Goal: Task Accomplishment & Management: Complete application form

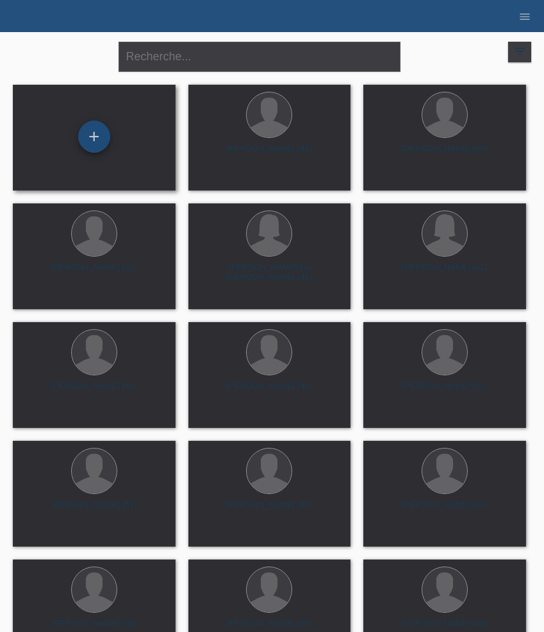
click at [103, 131] on div "+" at bounding box center [94, 137] width 32 height 32
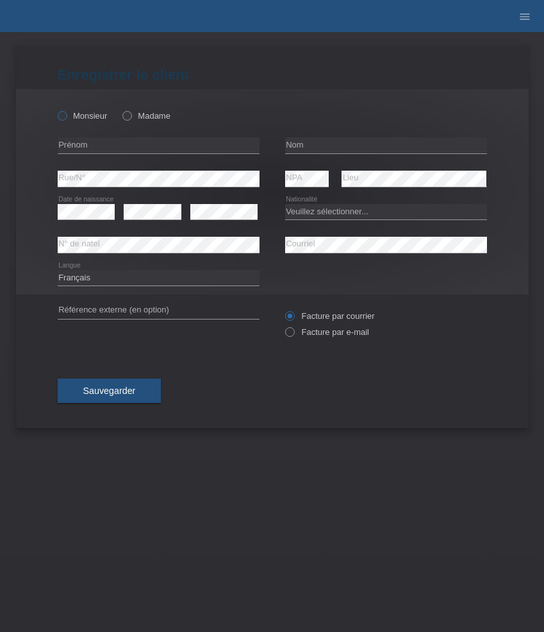
click at [87, 118] on label "Monsieur" at bounding box center [83, 116] width 50 height 10
click at [66, 118] on input "Monsieur" at bounding box center [62, 115] width 8 height 8
radio input "true"
click at [135, 146] on input "text" at bounding box center [159, 145] width 202 height 16
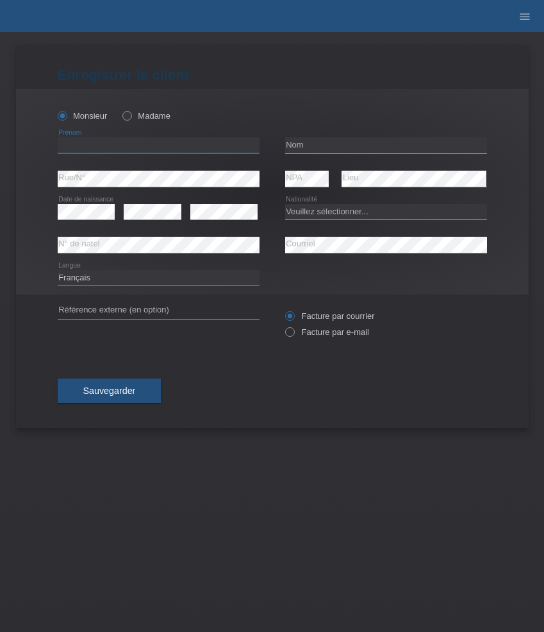
paste input "[PERSON_NAME]"
type input "[PERSON_NAME]"
click at [343, 142] on input "text" at bounding box center [386, 145] width 202 height 16
paste input "Bütschi"
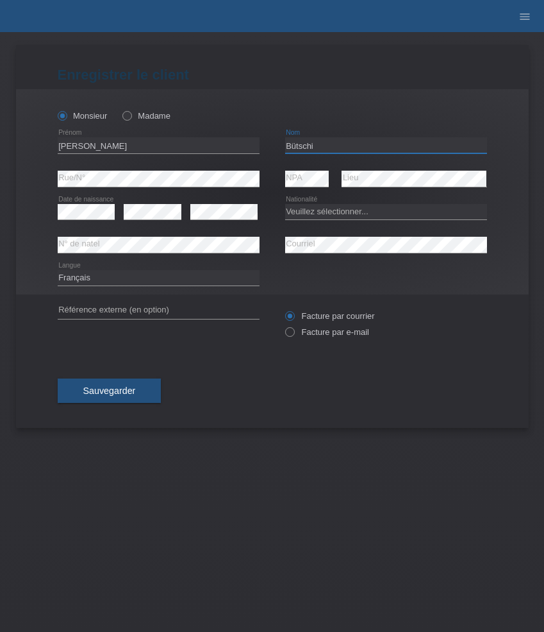
type input "Bütschi"
click at [333, 214] on select "Veuillez sélectionner... Suisse Allemagne Autriche Liechtenstein ------------ A…" at bounding box center [386, 211] width 202 height 15
select select "CH"
click at [285, 204] on select "Veuillez sélectionner... Suisse Allemagne Autriche Liechtenstein ------------ A…" at bounding box center [386, 211] width 202 height 15
click at [201, 282] on select "Deutsch Français Italiano English" at bounding box center [159, 277] width 202 height 15
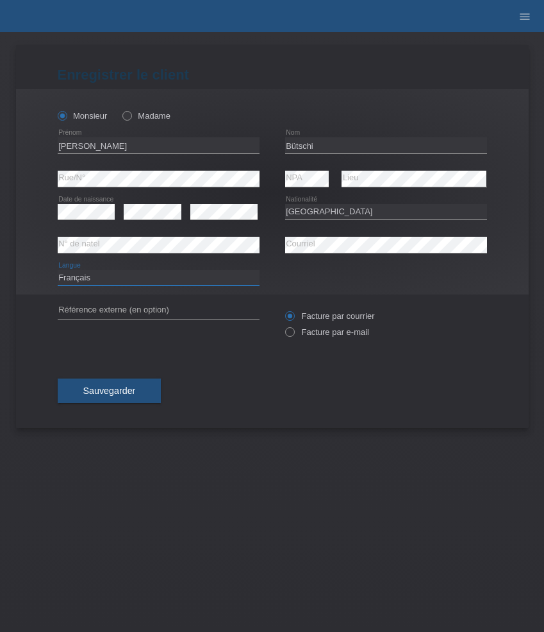
select select "de"
click at [58, 270] on select "Deutsch Français Italiano English" at bounding box center [159, 277] width 202 height 15
click at [321, 329] on label "Facture par e-mail" at bounding box center [327, 332] width 84 height 10
click at [294, 329] on input "Facture par e-mail" at bounding box center [289, 335] width 8 height 16
radio input "true"
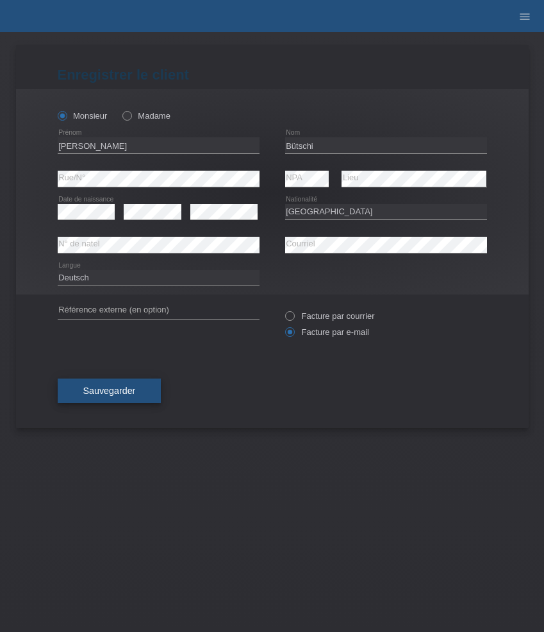
click at [86, 387] on button "Sauvegarder" at bounding box center [110, 390] width 104 height 24
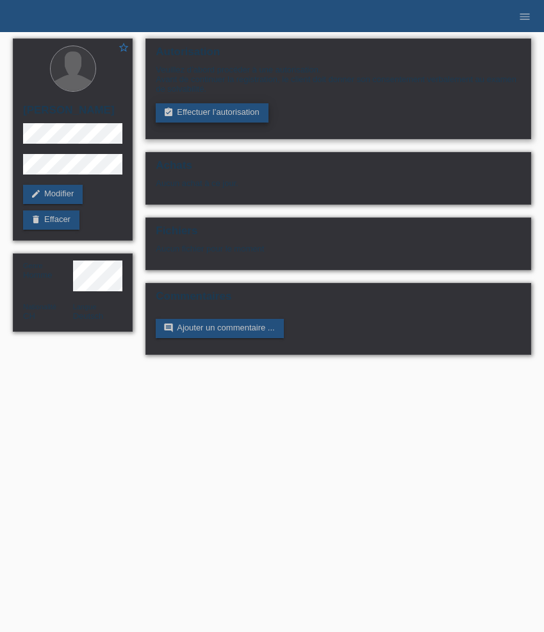
click at [231, 112] on link "assignment_turned_in Effectuer l’autorisation" at bounding box center [212, 112] width 112 height 19
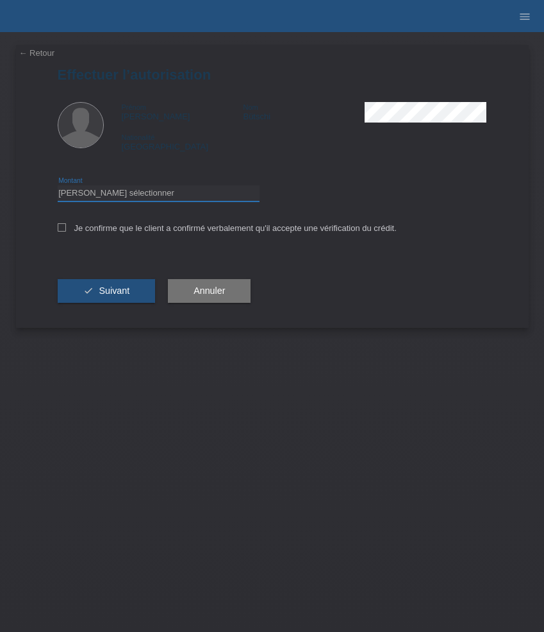
click at [201, 198] on select "Veuillez sélectionner CHF 1.00 - CHF 499.00 CHF 500.00 - CHF 1'999.00 CHF 2'000…" at bounding box center [159, 192] width 202 height 15
select select "3"
click at [58, 187] on select "Veuillez sélectionner CHF 1.00 - CHF 499.00 CHF 500.00 - CHF 1'999.00 CHF 2'000…" at bounding box center [159, 192] width 202 height 15
click at [208, 230] on label "Je confirme que le client a confirmé verbalement qu'il accepte une vérification…" at bounding box center [227, 228] width 339 height 10
click at [66, 230] on input "Je confirme que le client a confirmé verbalement qu'il accepte une vérification…" at bounding box center [62, 227] width 8 height 8
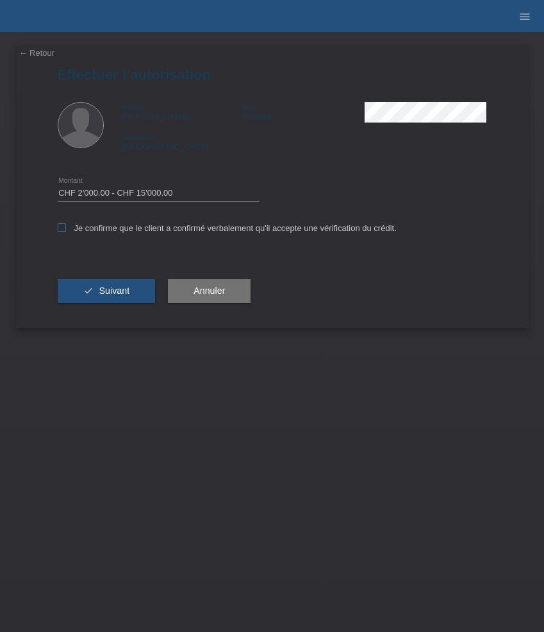
checkbox input "true"
click at [127, 282] on button "check Suivant" at bounding box center [107, 291] width 98 height 24
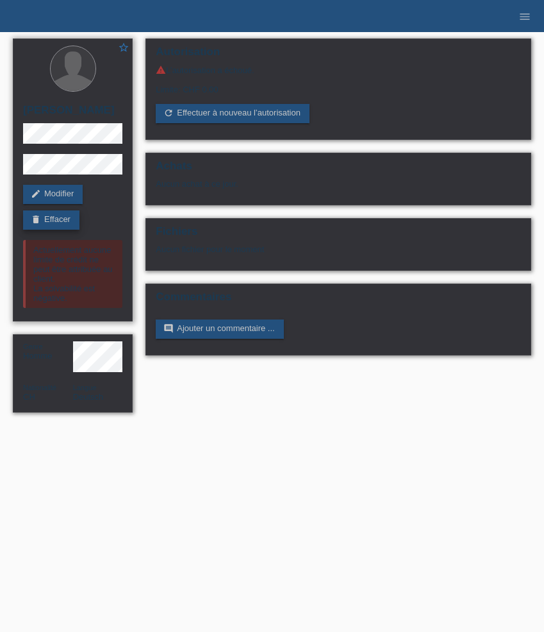
click at [68, 223] on link "delete Effacer" at bounding box center [51, 219] width 56 height 19
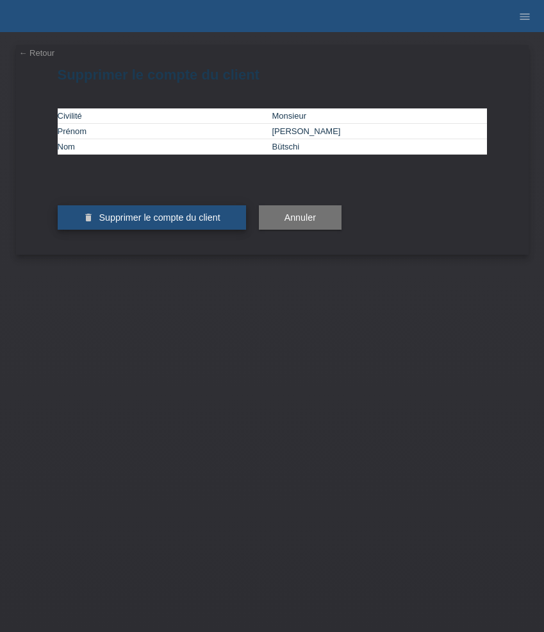
click at [157, 230] on button "delete Supprimer le compte du client" at bounding box center [152, 217] width 189 height 24
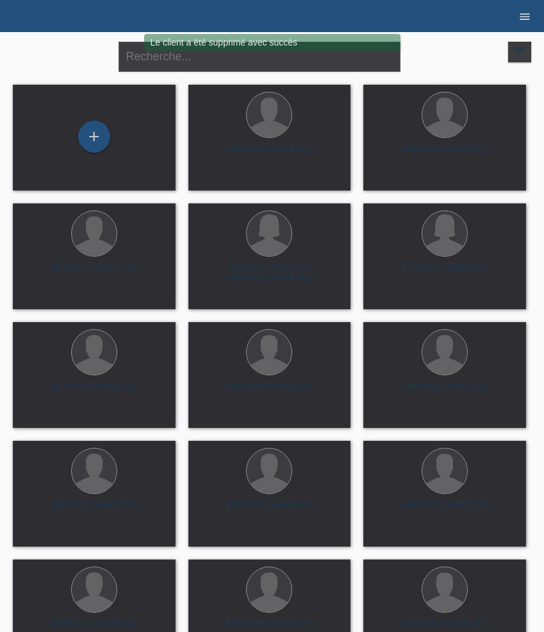
click at [527, 15] on icon "menu" at bounding box center [525, 16] width 13 height 13
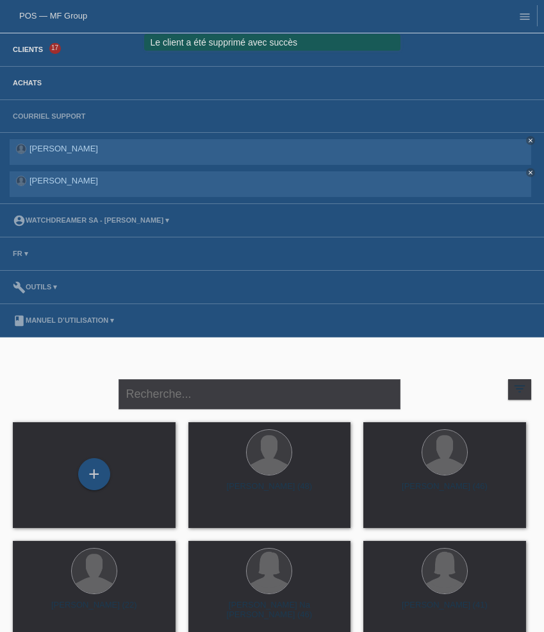
click at [26, 87] on link "Achats" at bounding box center [27, 83] width 42 height 8
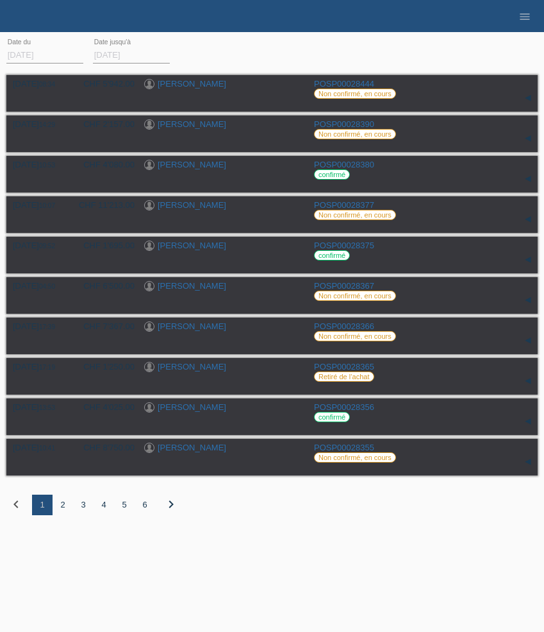
click at [249, 515] on div "chevron_left 1 2 3 4 5 6 chevron_right" at bounding box center [272, 504] width 532 height 21
click at [65, 509] on div "2" at bounding box center [63, 504] width 21 height 21
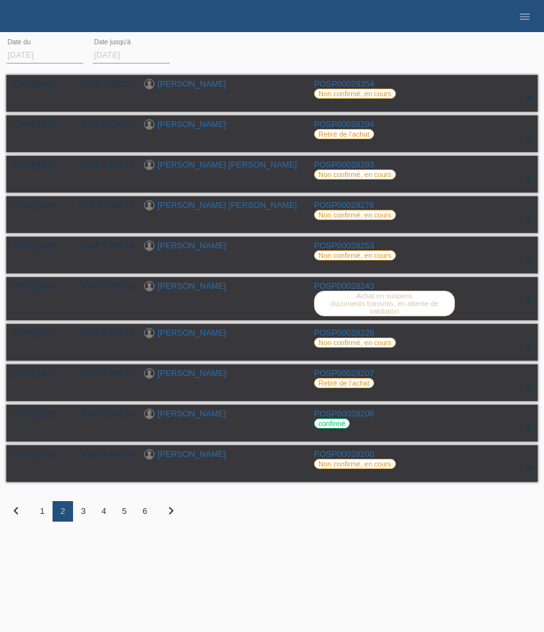
click at [251, 521] on div "chevron_left 1 2 3 4 5 6 chevron_right" at bounding box center [272, 511] width 532 height 21
click at [83, 518] on div "3" at bounding box center [83, 511] width 21 height 21
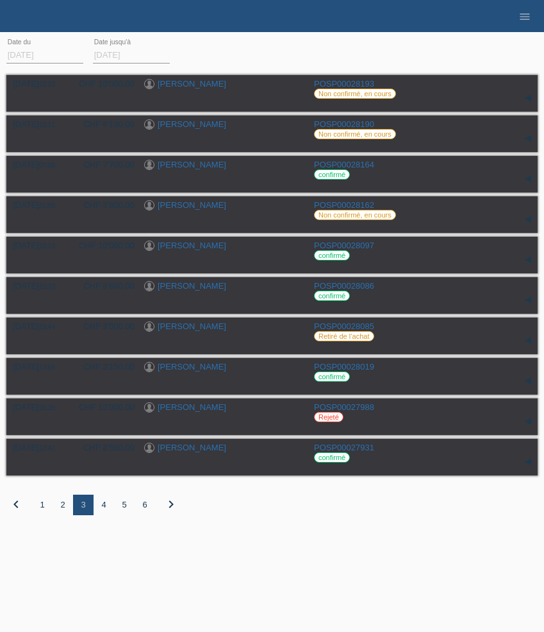
click at [234, 530] on div "01.10.2025 15:22 CHF 10'000.00 Andre Simha POSP00028193 Réservation" at bounding box center [272, 303] width 532 height 462
click at [527, 13] on icon "menu" at bounding box center [525, 16] width 13 height 13
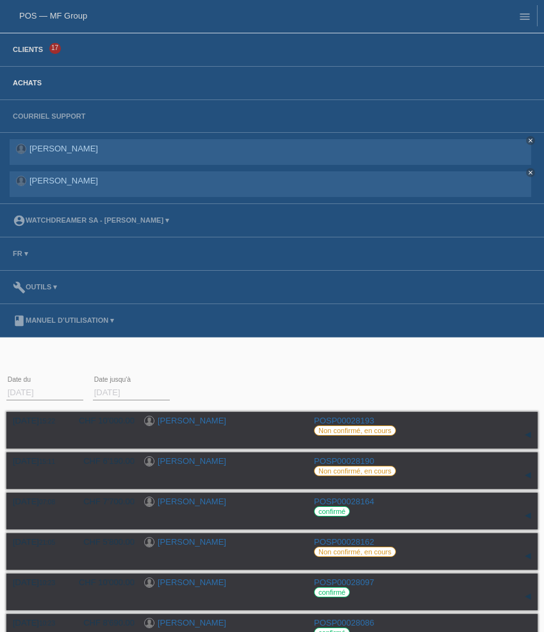
click at [35, 53] on link "Clients" at bounding box center [27, 50] width 43 height 8
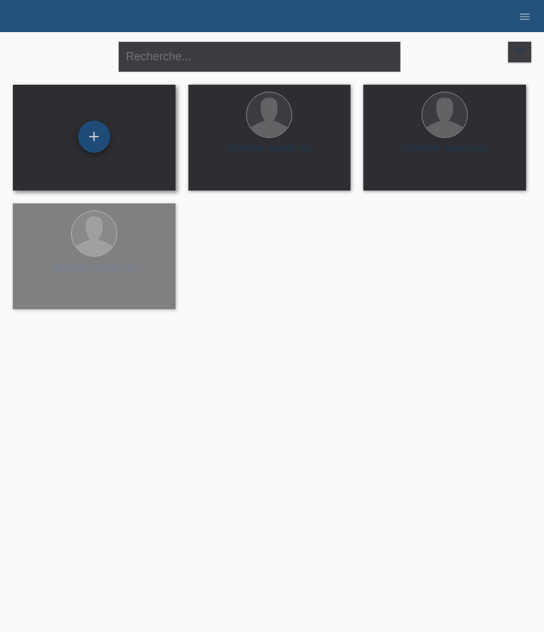
click at [94, 142] on div "+" at bounding box center [94, 137] width 32 height 32
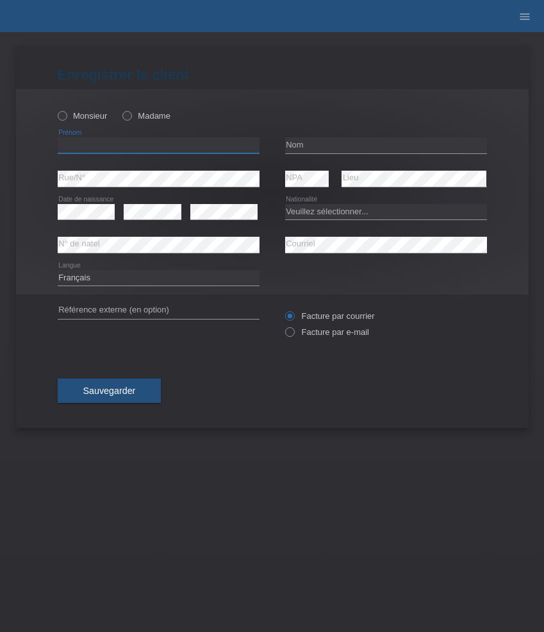
click at [90, 148] on input "text" at bounding box center [159, 145] width 202 height 16
paste input "Brice"
type input "[PERSON_NAME]"
click at [90, 121] on label "Monsieur" at bounding box center [83, 116] width 50 height 10
click at [66, 119] on input "Monsieur" at bounding box center [62, 115] width 8 height 8
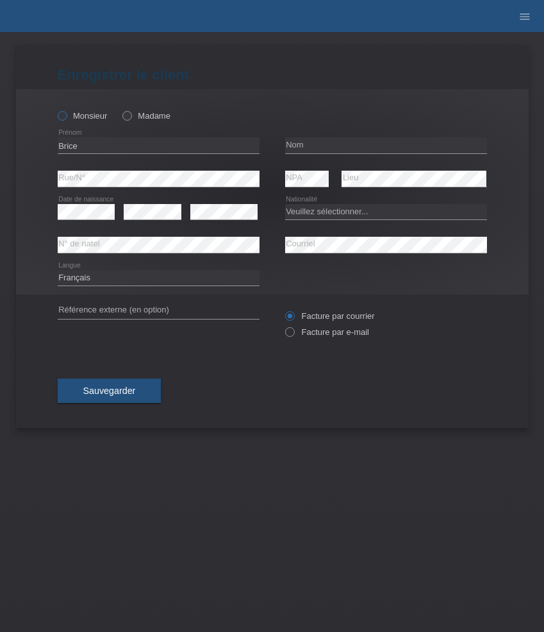
radio input "true"
click at [313, 141] on input "text" at bounding box center [386, 145] width 202 height 16
paste input "Stempfel"
type input "Stempfel"
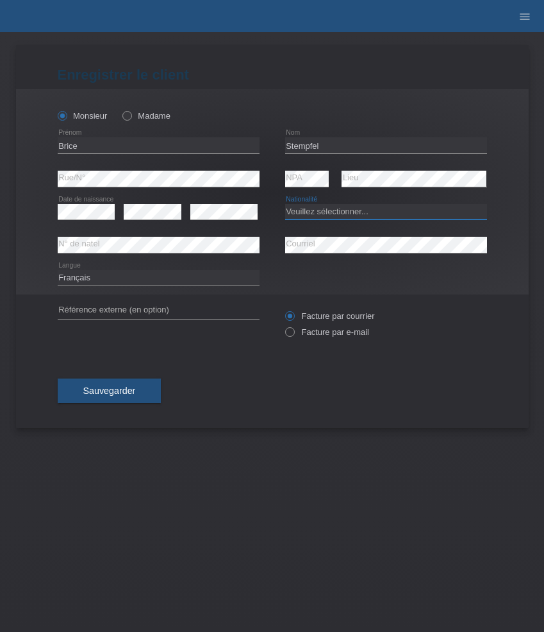
click at [323, 209] on select "Veuillez sélectionner... Suisse Allemagne Autriche Liechtenstein ------------ A…" at bounding box center [386, 211] width 202 height 15
select select "CH"
click at [285, 204] on select "Veuillez sélectionner... Suisse Allemagne Autriche Liechtenstein ------------ A…" at bounding box center [386, 211] width 202 height 15
click at [316, 332] on label "Facture par e-mail" at bounding box center [327, 332] width 84 height 10
click at [294, 332] on input "Facture par e-mail" at bounding box center [289, 335] width 8 height 16
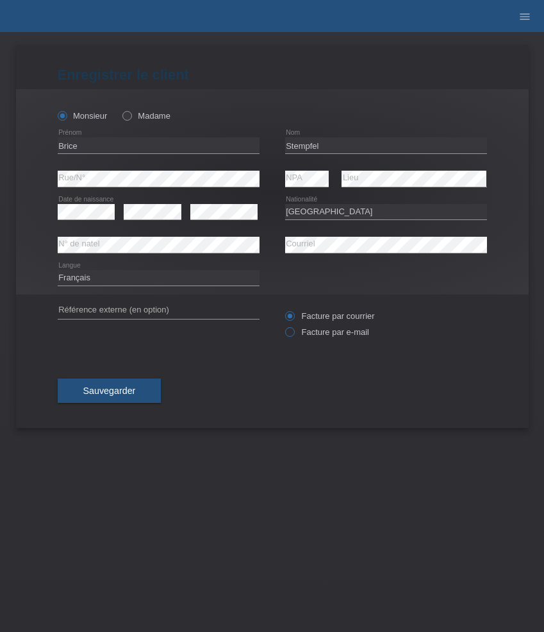
radio input "true"
click at [138, 394] on button "Sauvegarder" at bounding box center [110, 390] width 104 height 24
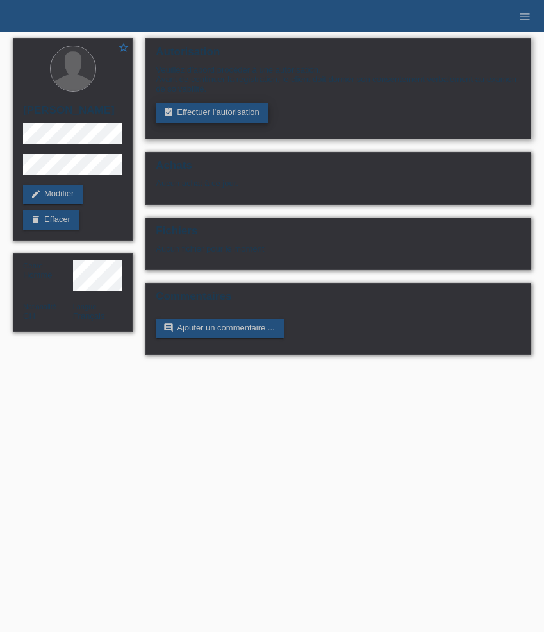
click at [222, 117] on link "assignment_turned_in Effectuer l’autorisation" at bounding box center [212, 112] width 112 height 19
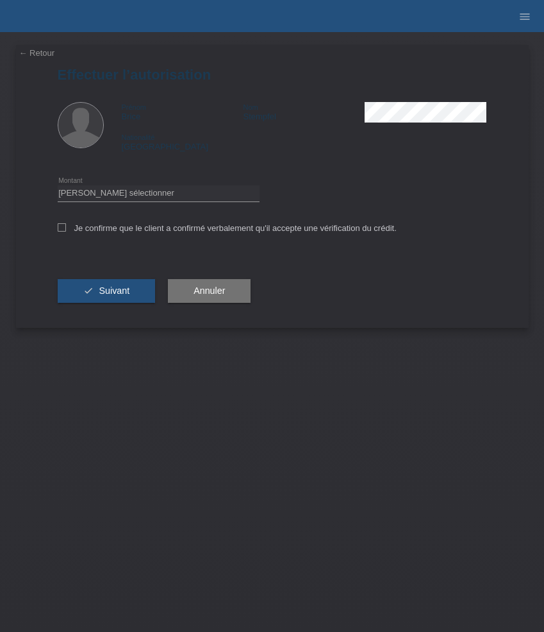
click at [175, 204] on div "Veuillez sélectionner CHF 1.00 - CHF 499.00 CHF 500.00 - CHF 1'999.00 CHF 2'000…" at bounding box center [159, 193] width 202 height 33
click at [180, 198] on select "Veuillez sélectionner CHF 1.00 - CHF 499.00 CHF 500.00 - CHF 1'999.00 CHF 2'000…" at bounding box center [159, 192] width 202 height 15
select select "3"
click at [58, 187] on select "Veuillez sélectionner CHF 1.00 - CHF 499.00 CHF 500.00 - CHF 1'999.00 CHF 2'000…" at bounding box center [159, 192] width 202 height 15
click at [185, 226] on label "Je confirme que le client a confirmé verbalement qu'il accepte une vérification…" at bounding box center [227, 228] width 339 height 10
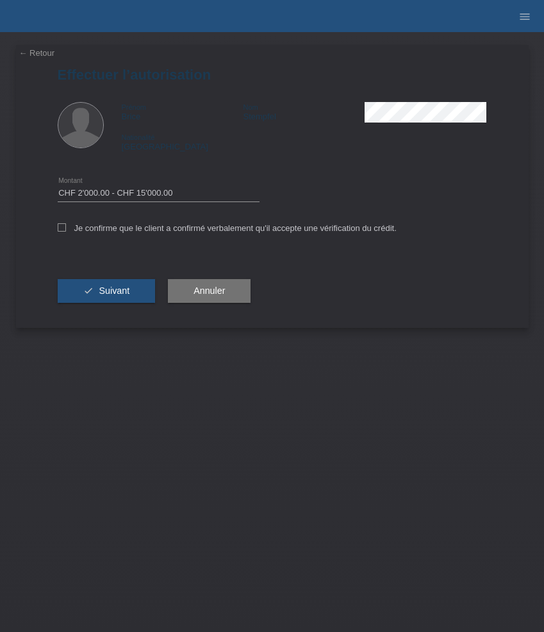
click at [66, 226] on input "Je confirme que le client a confirmé verbalement qu'il accepte une vérification…" at bounding box center [62, 227] width 8 height 8
checkbox input "true"
click at [122, 289] on span "Suivant" at bounding box center [114, 290] width 31 height 10
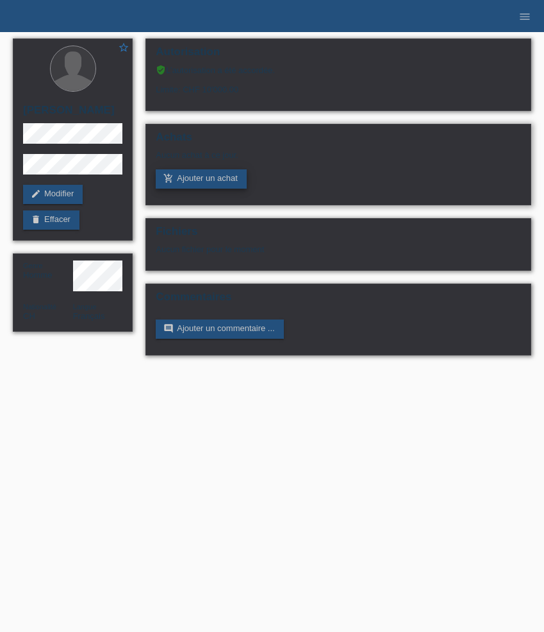
click at [190, 181] on link "add_shopping_cart Ajouter un achat" at bounding box center [201, 178] width 91 height 19
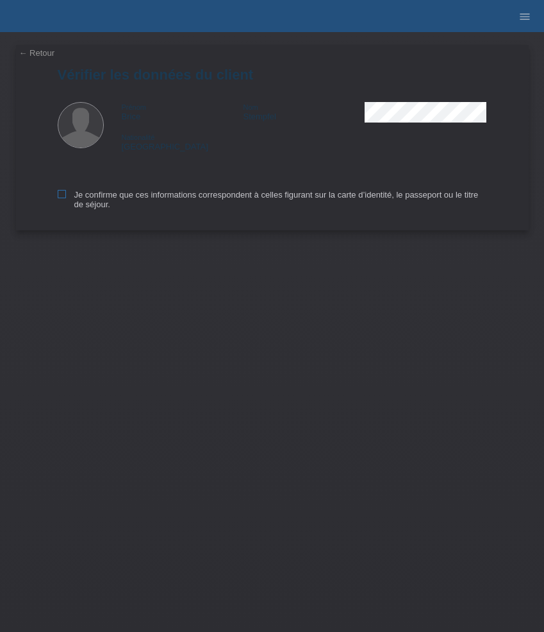
click at [67, 199] on label "Je confirme que ces informations correspondent à celles figurant sur la carte d…" at bounding box center [273, 199] width 430 height 19
click at [66, 198] on input "Je confirme que ces informations correspondent à celles figurant sur la carte d…" at bounding box center [62, 194] width 8 height 8
checkbox input "true"
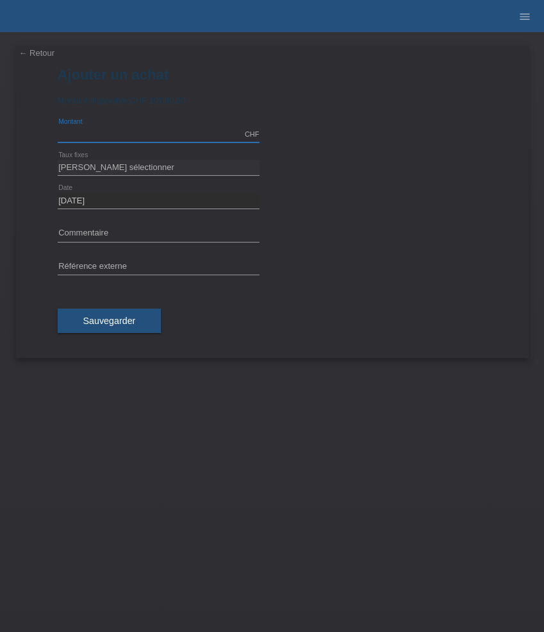
click at [147, 131] on input "text" at bounding box center [159, 134] width 202 height 16
type input "8530.00"
click at [127, 165] on select "[PERSON_NAME] sélectionner 6 versements 12 versements 24 versements 36 versemen…" at bounding box center [159, 167] width 202 height 15
select select "626"
click at [58, 160] on select "[PERSON_NAME] sélectionner 6 versements 12 versements 24 versements 36 versemen…" at bounding box center [159, 167] width 202 height 15
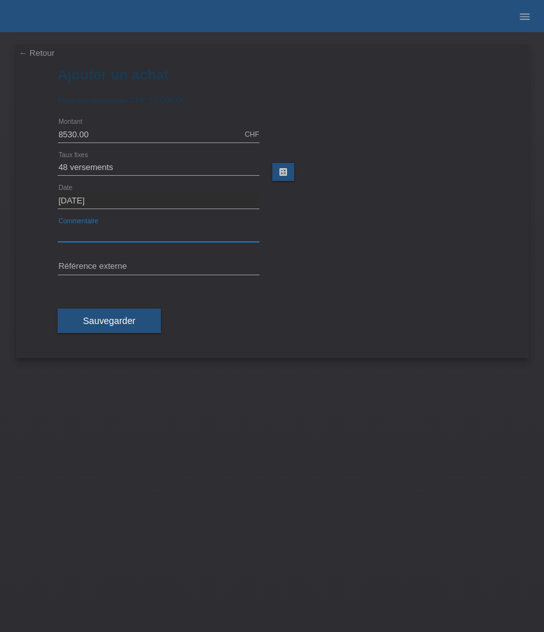
click at [139, 233] on input "text" at bounding box center [159, 234] width 202 height 16
paste input "Rolex Datejust 126300 - 41mm"
type input "Rolex Datejust 126300 - 41mm"
click at [129, 264] on input "text" at bounding box center [159, 267] width 202 height 16
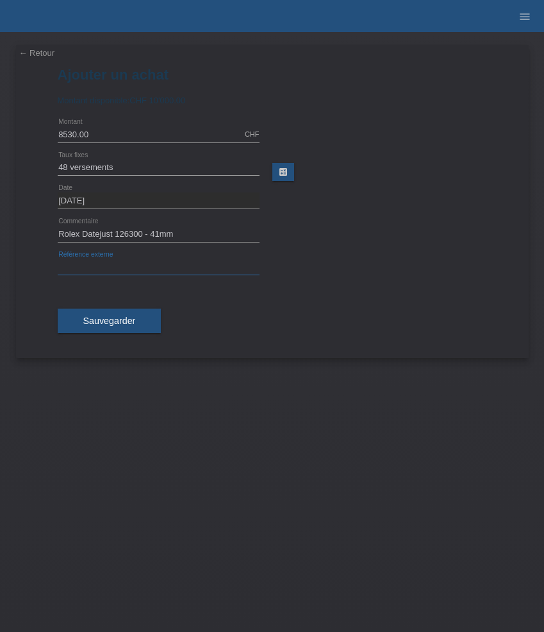
paste input "533768"
type input "533768"
click at [114, 319] on span "Sauvegarder" at bounding box center [109, 320] width 53 height 10
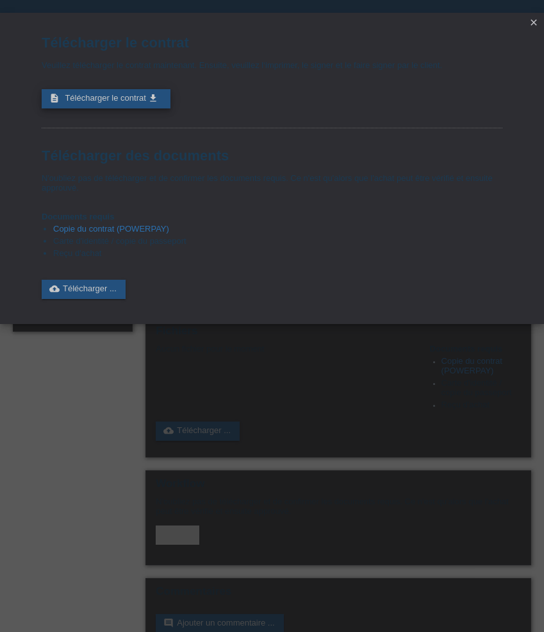
click at [124, 102] on span "Télécharger le contrat" at bounding box center [105, 98] width 81 height 10
click at [529, 21] on icon "close" at bounding box center [534, 22] width 10 height 10
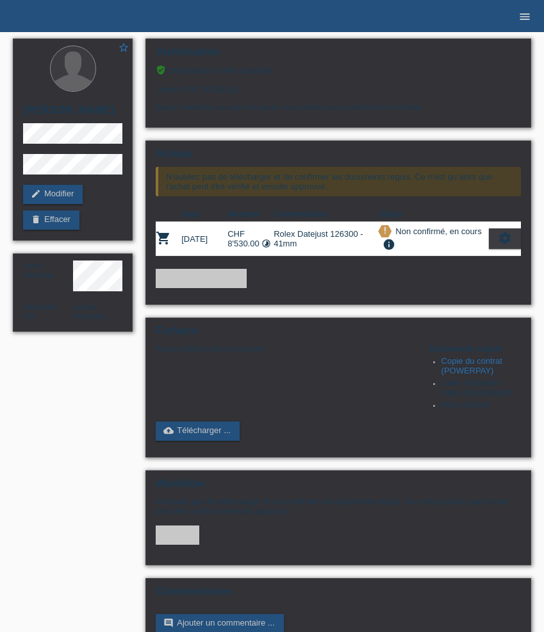
click at [523, 19] on icon "menu" at bounding box center [525, 16] width 13 height 13
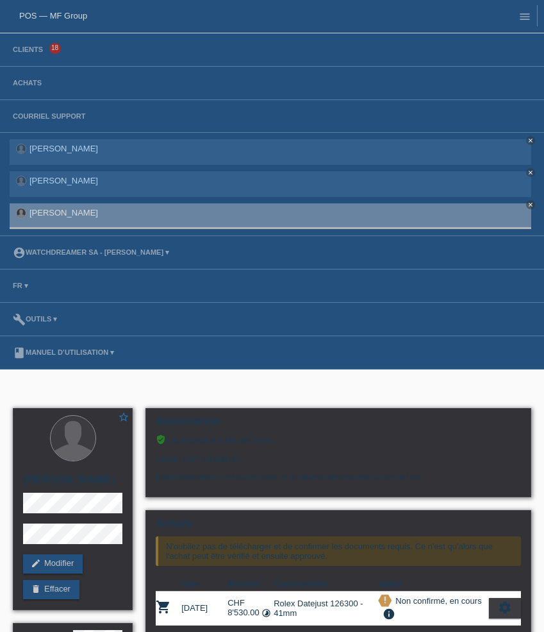
click at [42, 45] on li "Clients 18" at bounding box center [272, 49] width 544 height 33
click at [27, 53] on link "Clients" at bounding box center [27, 50] width 43 height 8
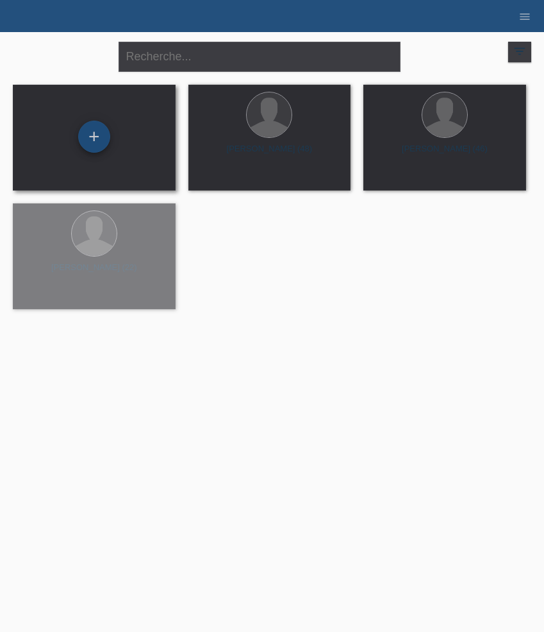
click at [94, 139] on div "+" at bounding box center [94, 137] width 32 height 32
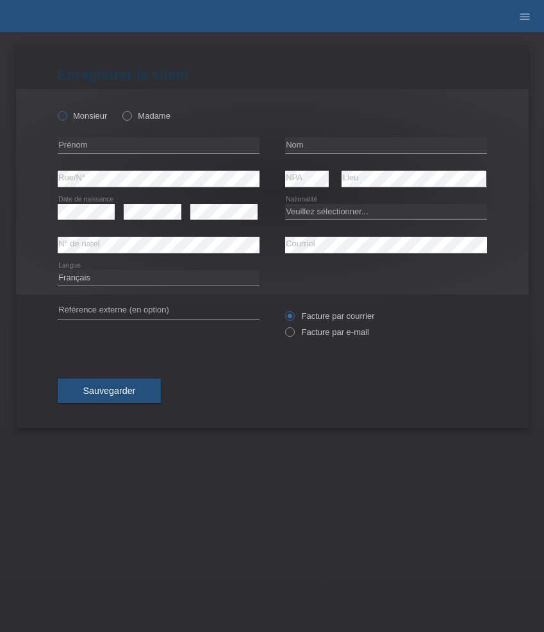
click at [98, 119] on label "Monsieur" at bounding box center [83, 116] width 50 height 10
click at [66, 119] on input "Monsieur" at bounding box center [62, 115] width 8 height 8
radio input "true"
click at [119, 140] on input "text" at bounding box center [159, 145] width 202 height 16
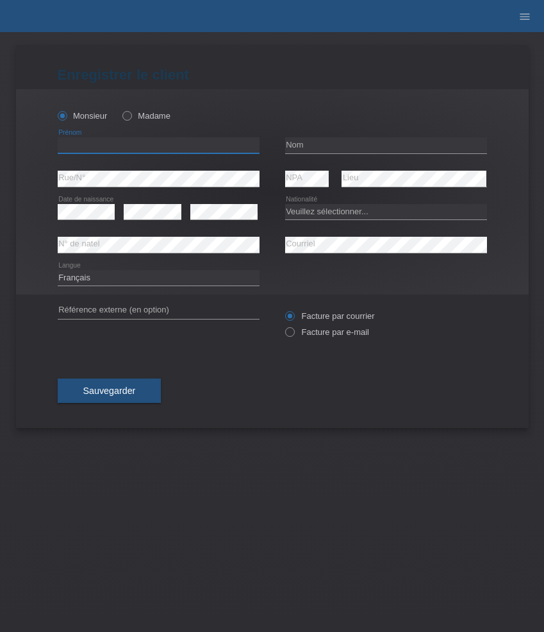
paste input "[PERSON_NAME]"
type input "[PERSON_NAME]"
click at [316, 143] on input "text" at bounding box center [386, 145] width 202 height 16
paste input "[PERSON_NAME]"
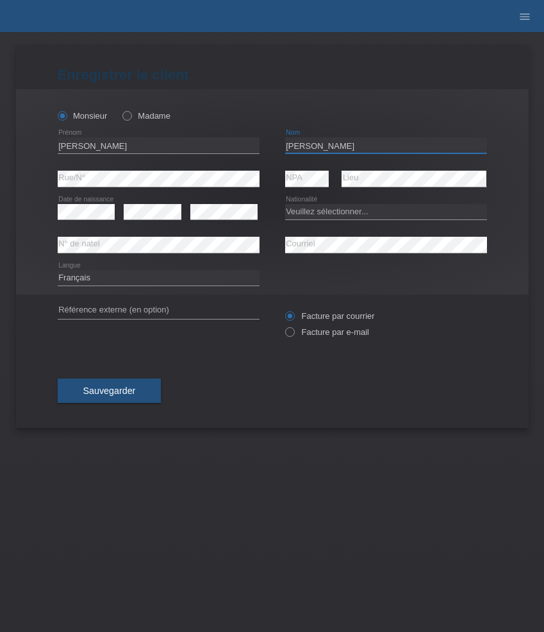
type input "[PERSON_NAME]"
click at [344, 212] on select "Veuillez sélectionner... Suisse Allemagne Autriche Liechtenstein ------------ A…" at bounding box center [386, 211] width 202 height 15
select select "HR"
click at [285, 204] on select "Veuillez sélectionner... Suisse Allemagne Autriche Liechtenstein ------------ A…" at bounding box center [386, 211] width 202 height 15
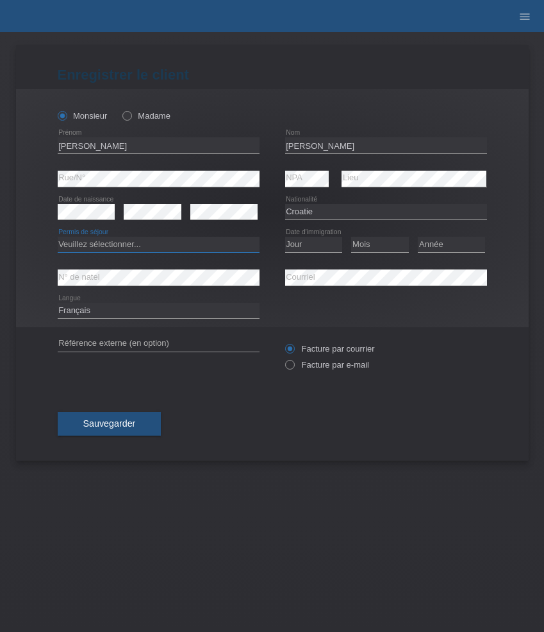
click at [137, 240] on select "Veuillez sélectionner... C B B - Statut de réfugié Autre" at bounding box center [159, 244] width 202 height 15
select select "C"
click at [58, 237] on select "Veuillez sélectionner... C B B - Statut de réfugié Autre" at bounding box center [159, 244] width 202 height 15
click at [315, 242] on select "Jour 01 02 03 04 05 06 07 08 09 10 11" at bounding box center [314, 244] width 58 height 15
select select "26"
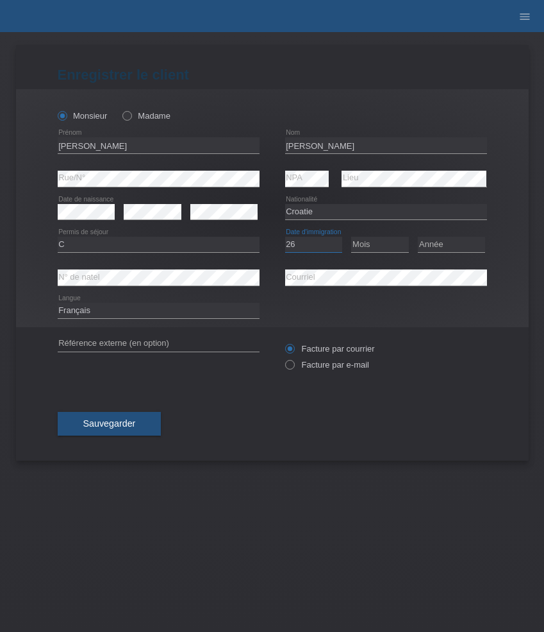
click at [285, 237] on select "Jour 01 02 03 04 05 06 07 08 09 10 11" at bounding box center [314, 244] width 58 height 15
click at [373, 245] on select "Mois 01 02 03 04 05 06 07 08 09 10 11" at bounding box center [380, 244] width 58 height 15
select select "11"
click at [351, 237] on select "Mois 01 02 03 04 05 06 07 08 09 10 11" at bounding box center [380, 244] width 58 height 15
click at [469, 240] on select "Année 2025 2024 2023 2022 2021 2020 2019 2018 2017 2016 2015 2014 2013 2012 201…" at bounding box center [451, 244] width 67 height 15
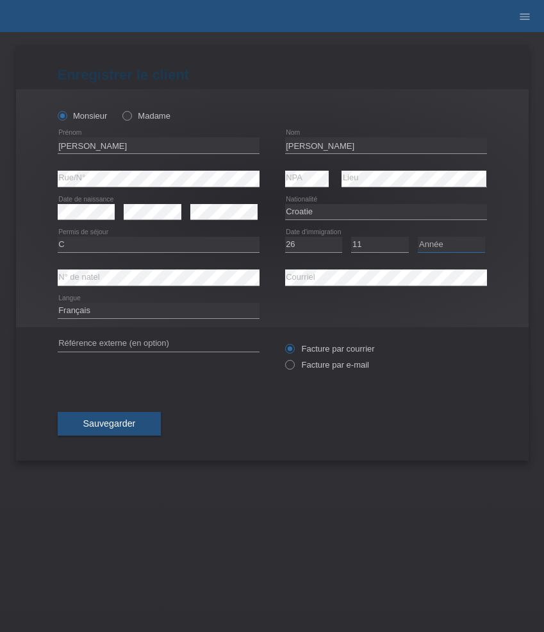
select select "2012"
click at [418, 237] on select "Année 2025 2024 2023 2022 2021 2020 2019 2018 2017 2016 2015 2014 2013 2012 201…" at bounding box center [451, 244] width 67 height 15
click at [355, 367] on label "Facture par e-mail" at bounding box center [327, 365] width 84 height 10
click at [294, 367] on input "Facture par e-mail" at bounding box center [289, 368] width 8 height 16
radio input "true"
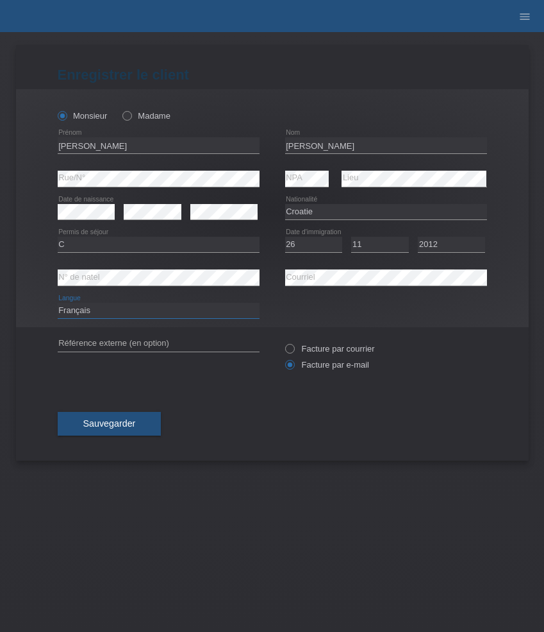
click at [203, 307] on select "Deutsch Français Italiano English" at bounding box center [159, 310] width 202 height 15
select select "de"
click at [58, 303] on select "Deutsch Français Italiano English" at bounding box center [159, 310] width 202 height 15
click at [121, 427] on span "Sauvegarder" at bounding box center [109, 423] width 53 height 10
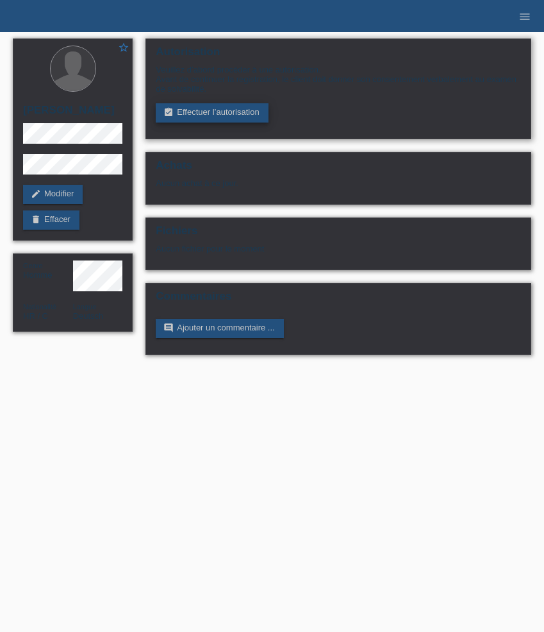
click at [184, 117] on link "assignment_turned_in Effectuer l’autorisation" at bounding box center [212, 112] width 112 height 19
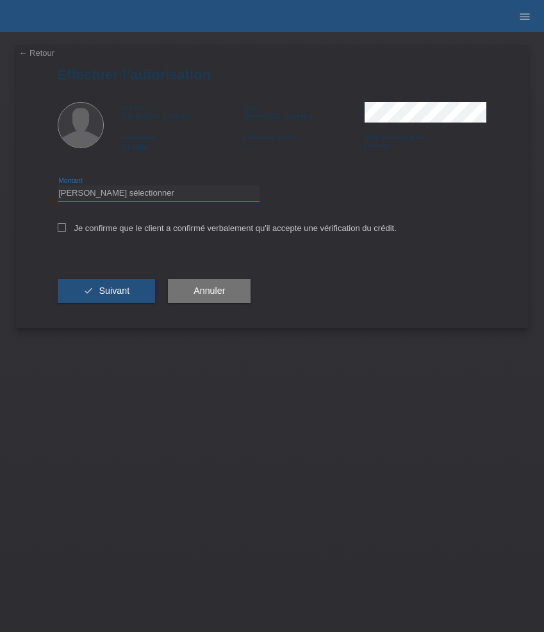
click at [206, 198] on select "Veuillez sélectionner CHF 1.00 - CHF 499.00 CHF 500.00 - CHF 1'999.00 CHF 2'000…" at bounding box center [159, 192] width 202 height 15
select select "3"
click at [58, 187] on select "Veuillez sélectionner CHF 1.00 - CHF 499.00 CHF 500.00 - CHF 1'999.00 CHF 2'000…" at bounding box center [159, 192] width 202 height 15
click at [221, 229] on label "Je confirme que le client a confirmé verbalement qu'il accepte une vérification…" at bounding box center [227, 228] width 339 height 10
click at [66, 229] on input "Je confirme que le client a confirmé verbalement qu'il accepte une vérification…" at bounding box center [62, 227] width 8 height 8
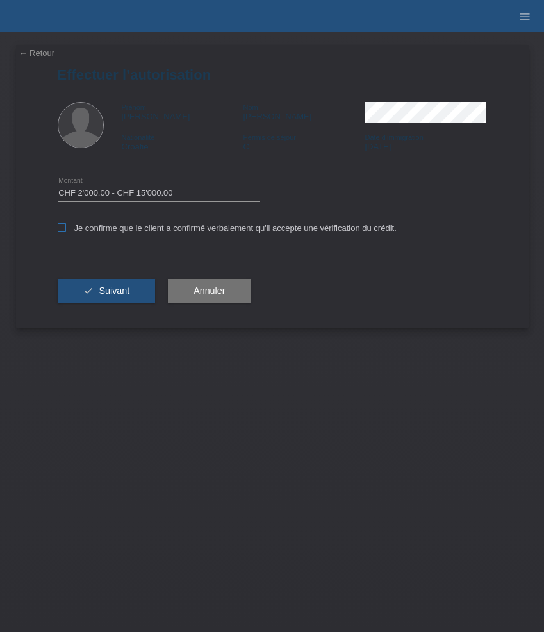
checkbox input "true"
click at [115, 296] on span "Suivant" at bounding box center [114, 290] width 31 height 10
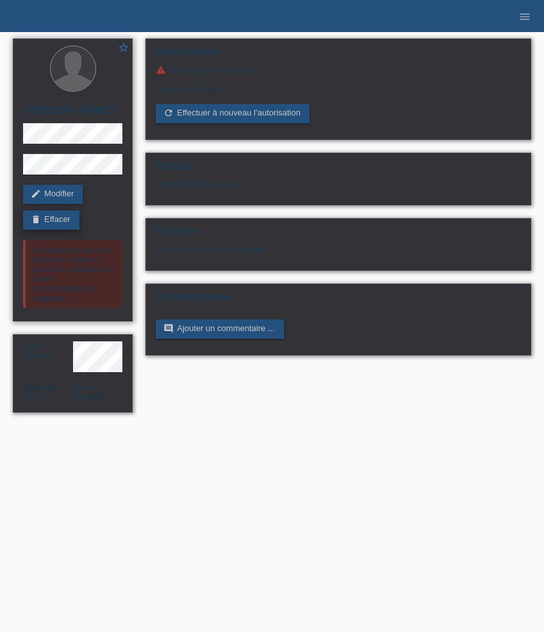
click at [58, 222] on link "delete Effacer" at bounding box center [51, 219] width 56 height 19
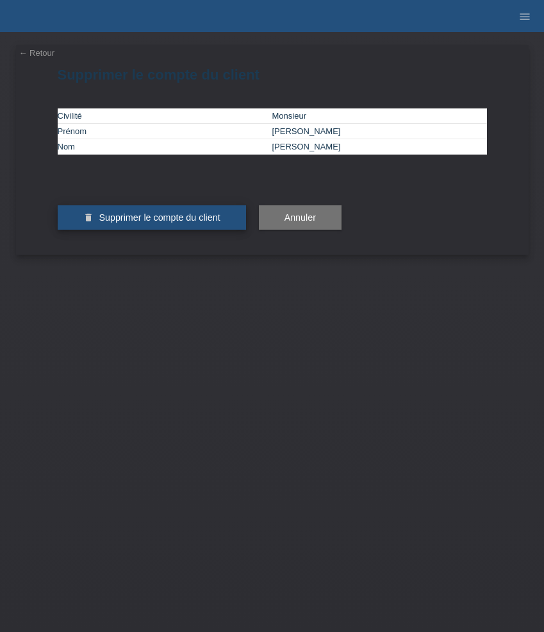
click at [165, 230] on button "delete Supprimer le compte du client" at bounding box center [152, 217] width 189 height 24
